Goal: Information Seeking & Learning: Learn about a topic

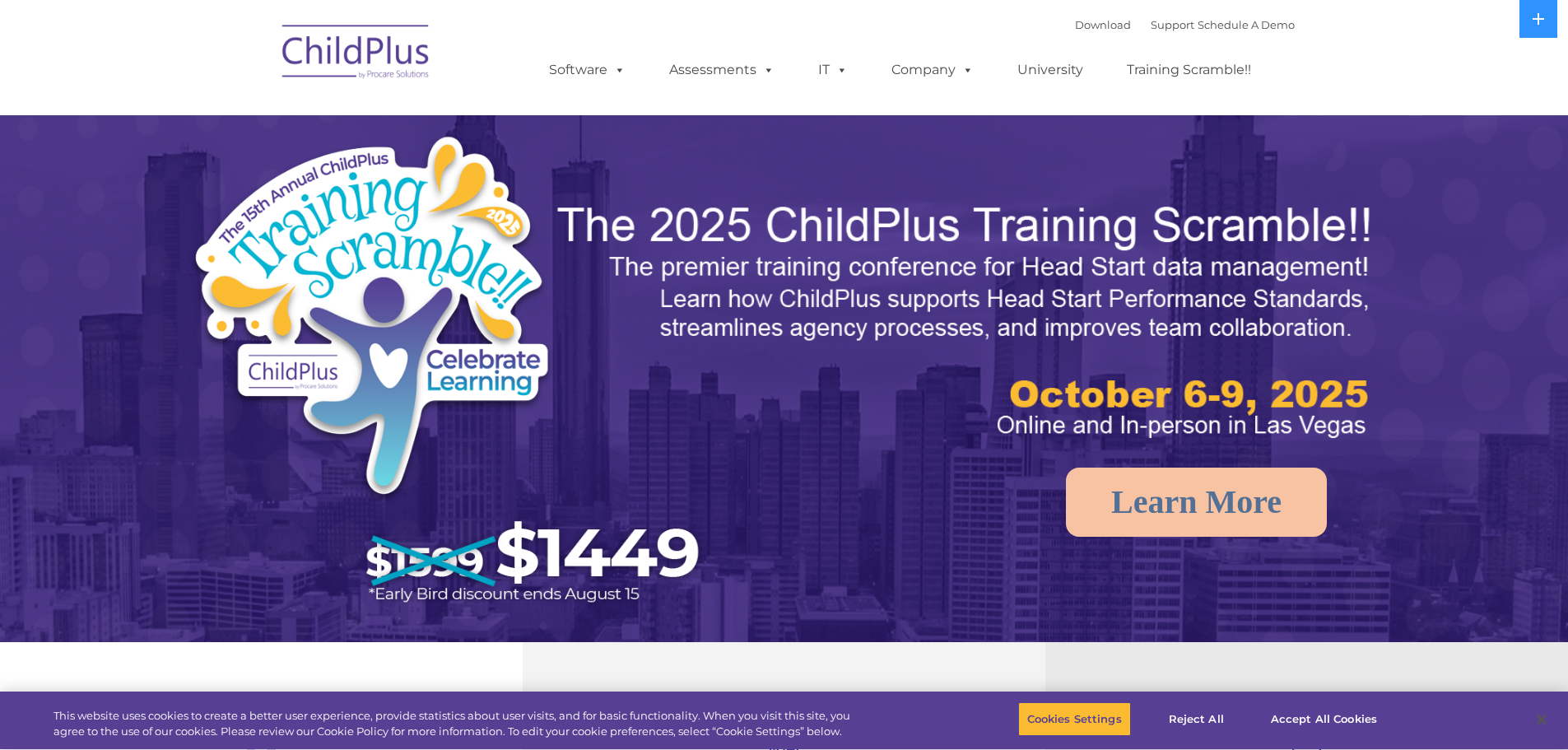
select select "MEDIUM"
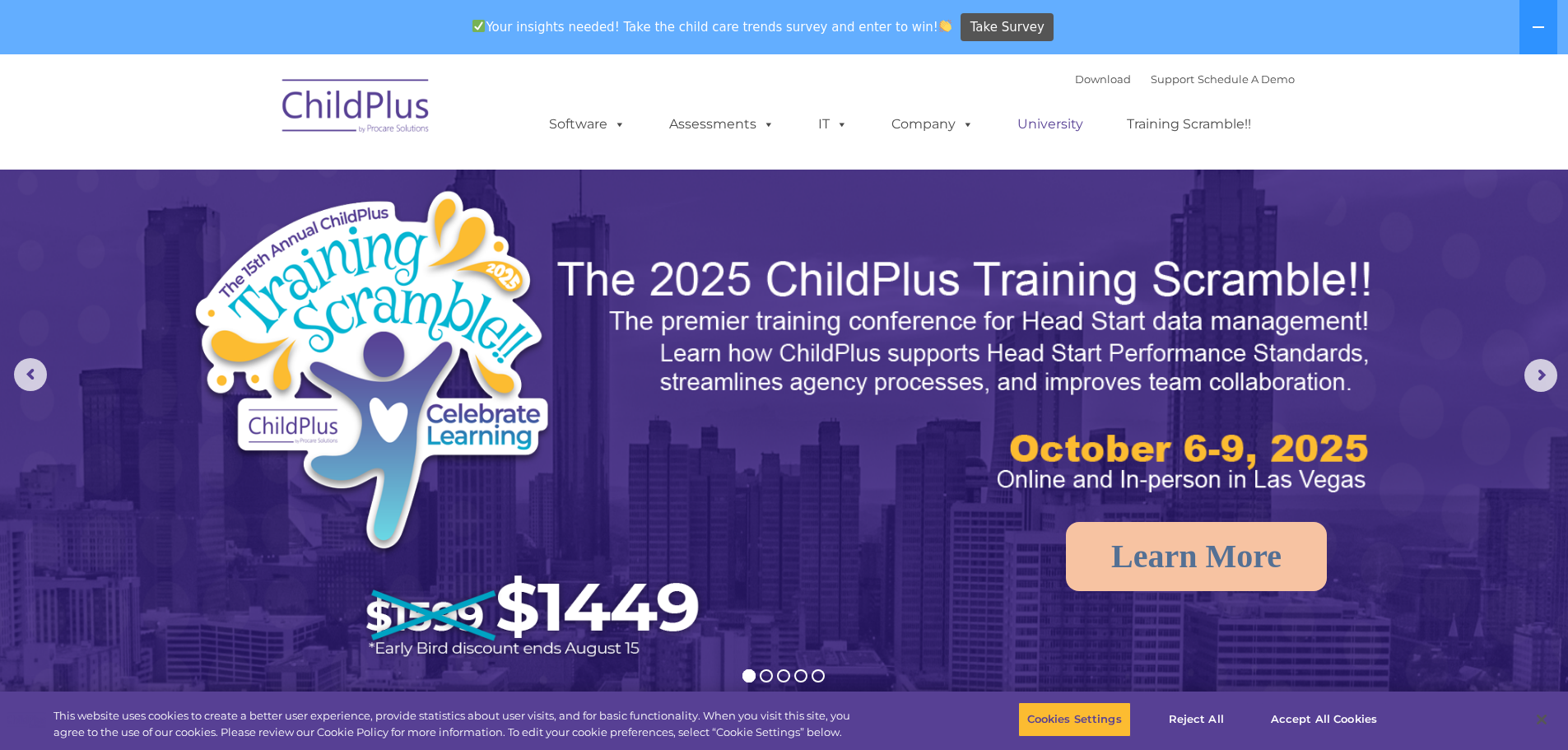
click at [1079, 121] on link "University" at bounding box center [1050, 124] width 98 height 33
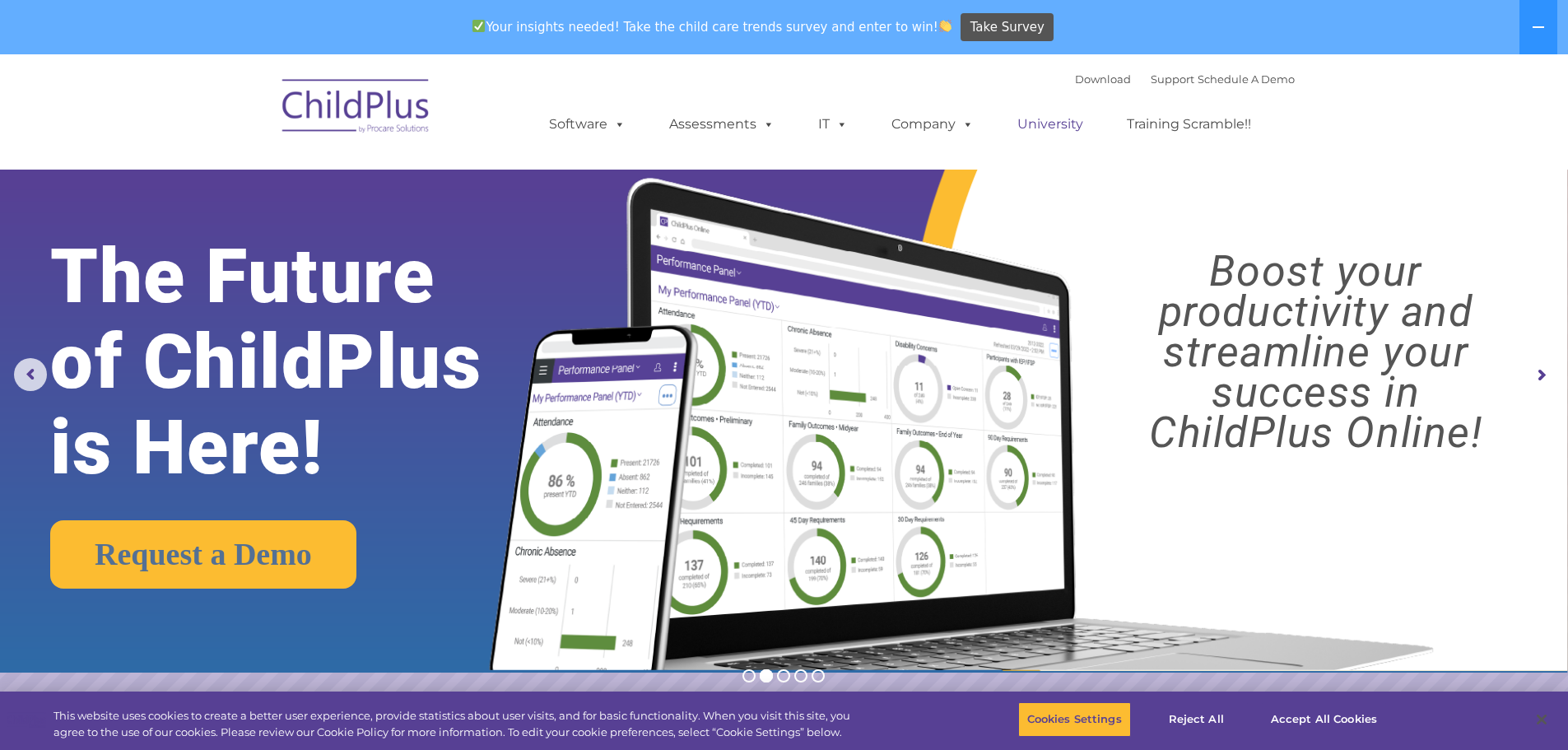
click at [1043, 122] on link "University" at bounding box center [1050, 124] width 98 height 33
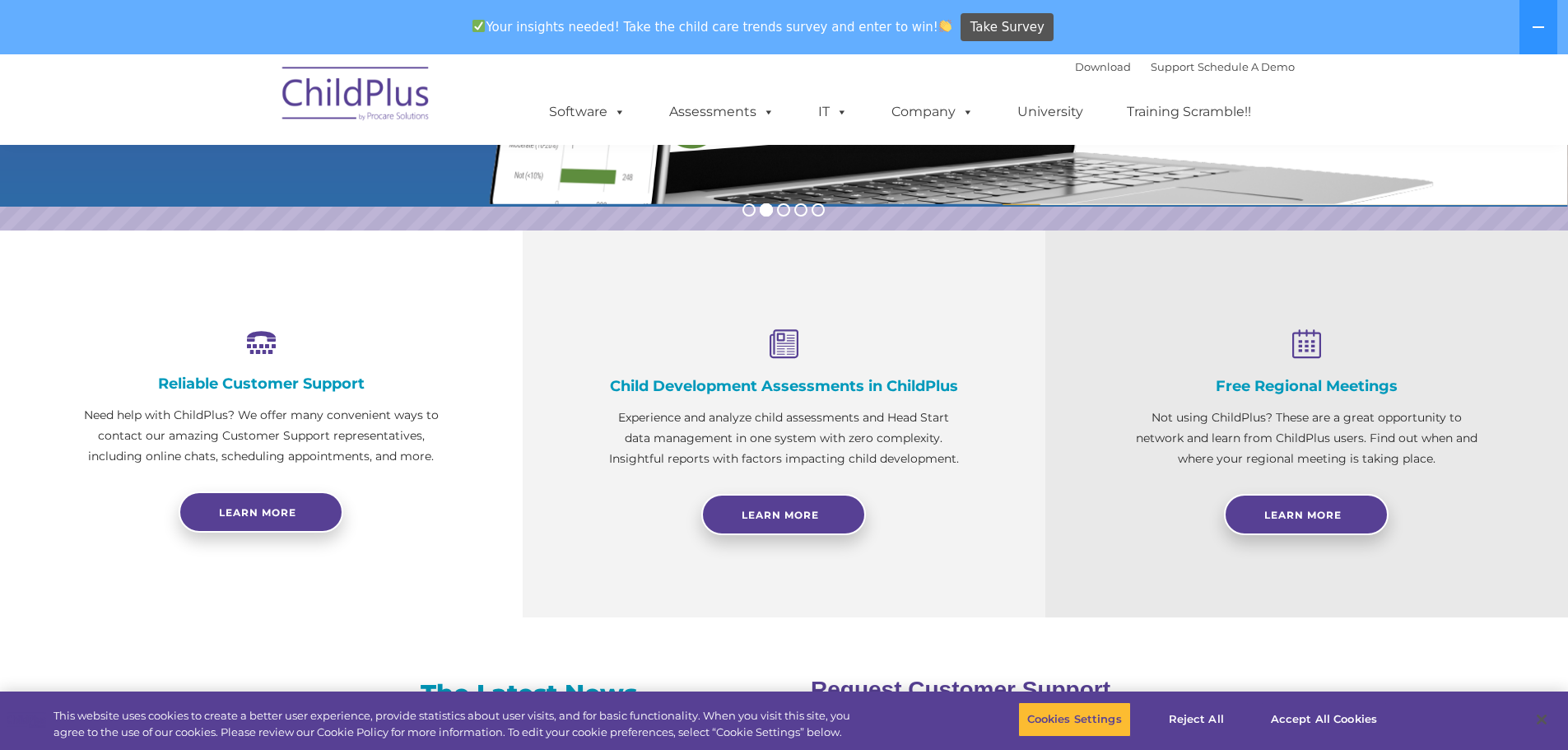
scroll to position [468, 0]
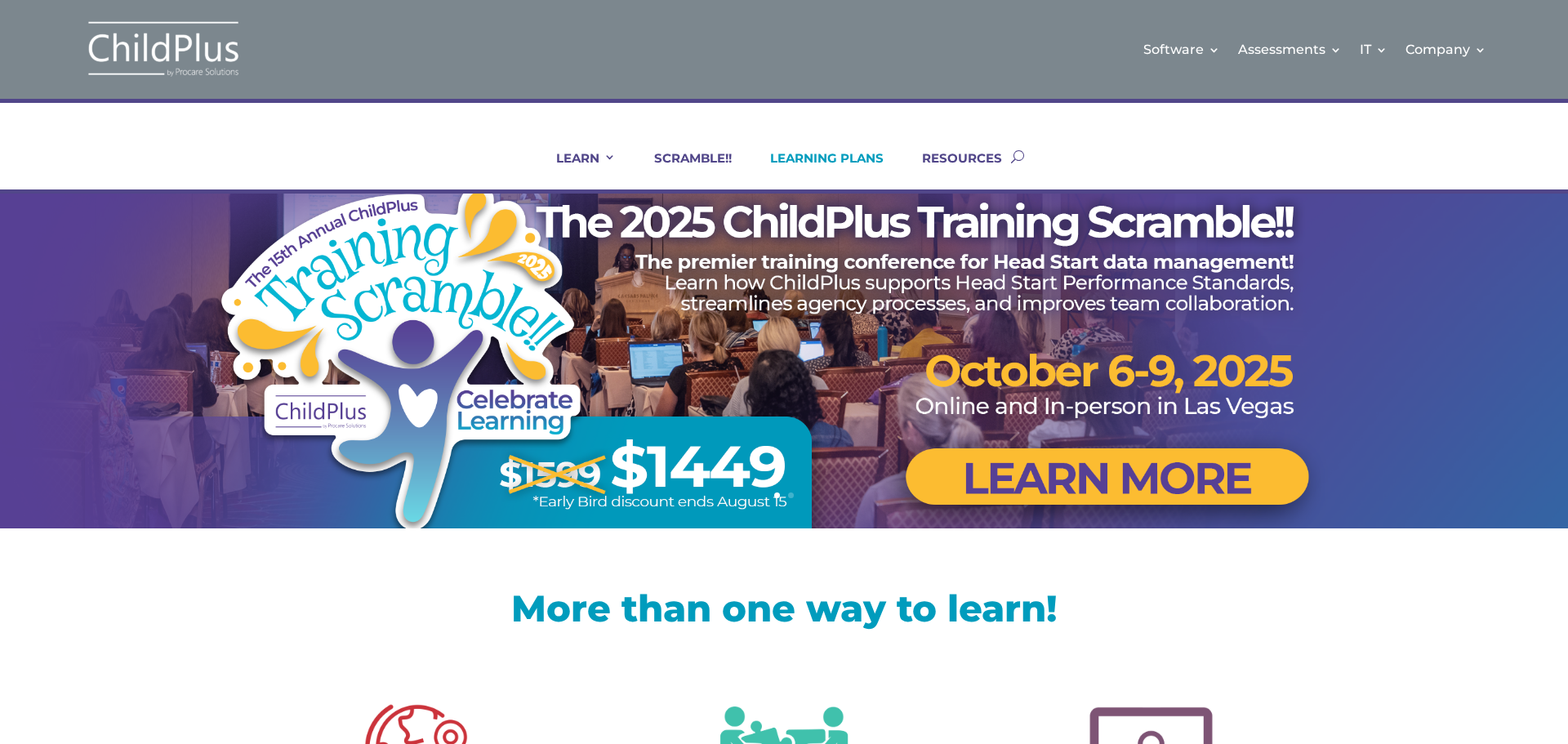
click at [854, 157] on link "LEARNING PLANS" at bounding box center [816, 170] width 134 height 39
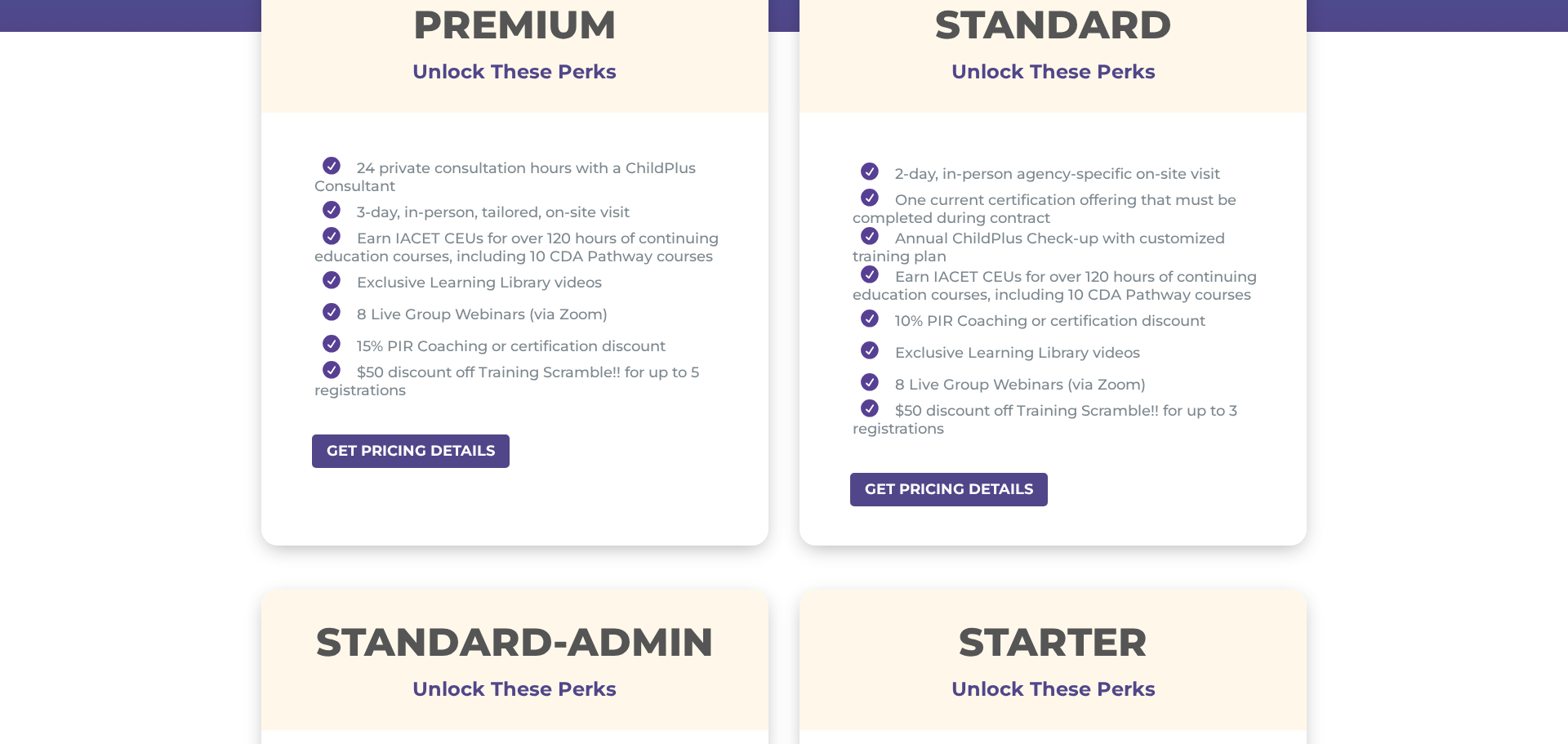
scroll to position [588, 0]
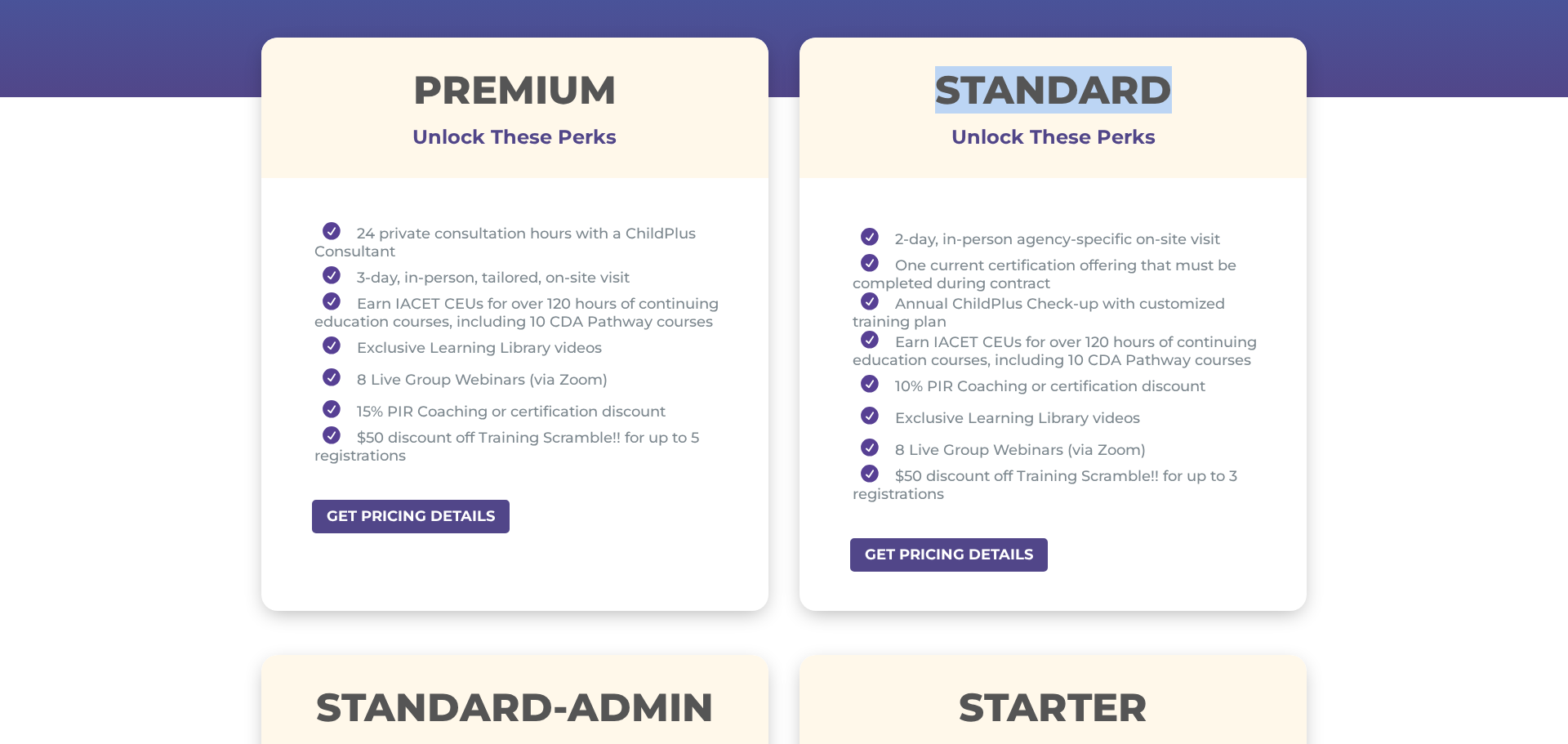
drag, startPoint x: 1176, startPoint y: 88, endPoint x: 939, endPoint y: 89, distance: 237.0
click at [939, 89] on h1 "STANDARD" at bounding box center [1053, 94] width 507 height 48
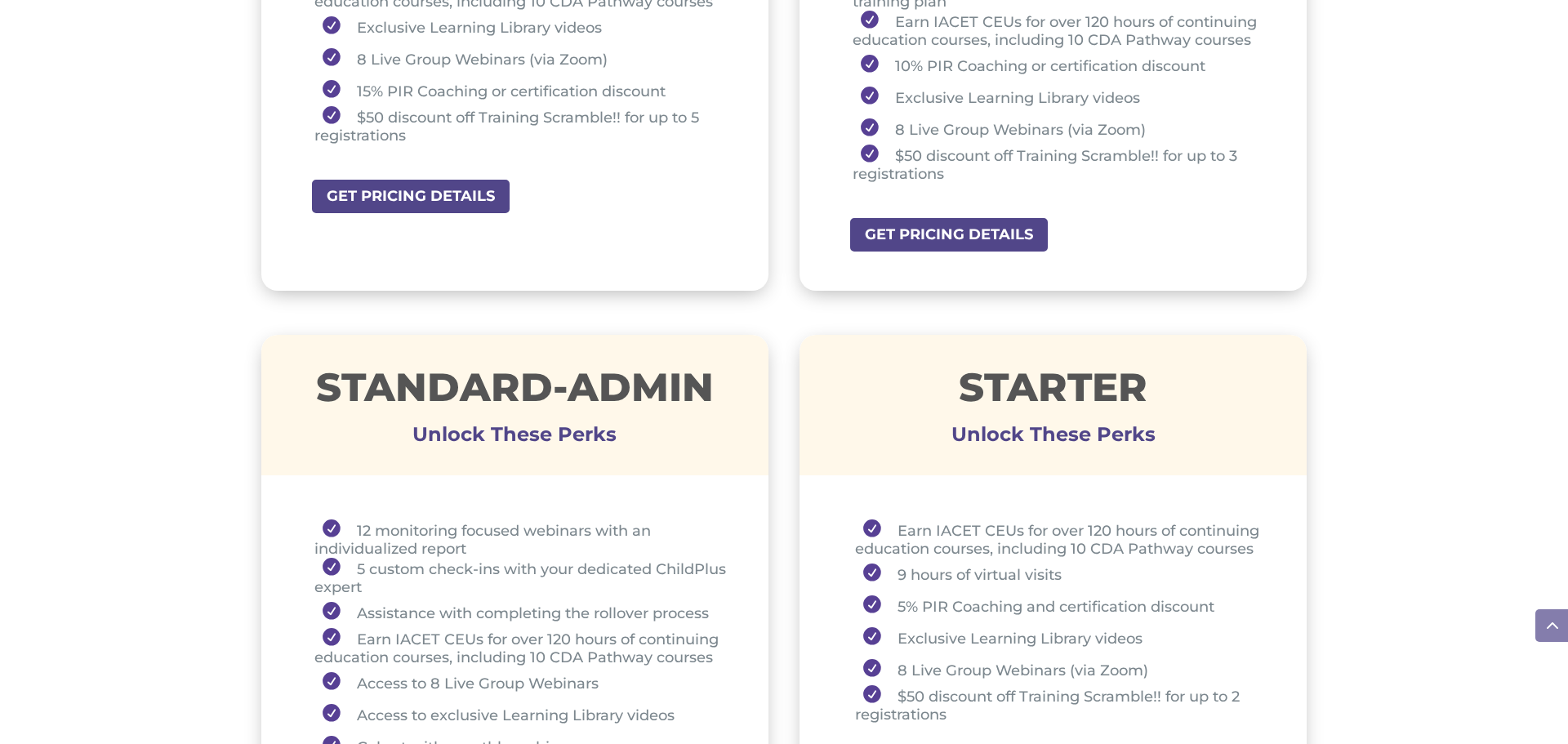
scroll to position [915, 0]
